Goal: Find specific page/section: Find specific page/section

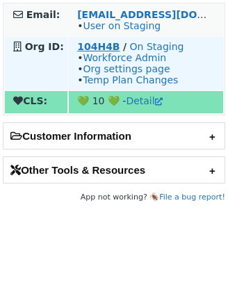
click at [91, 43] on strong "104H4B" at bounding box center [98, 46] width 42 height 11
